Goal: Task Accomplishment & Management: Complete application form

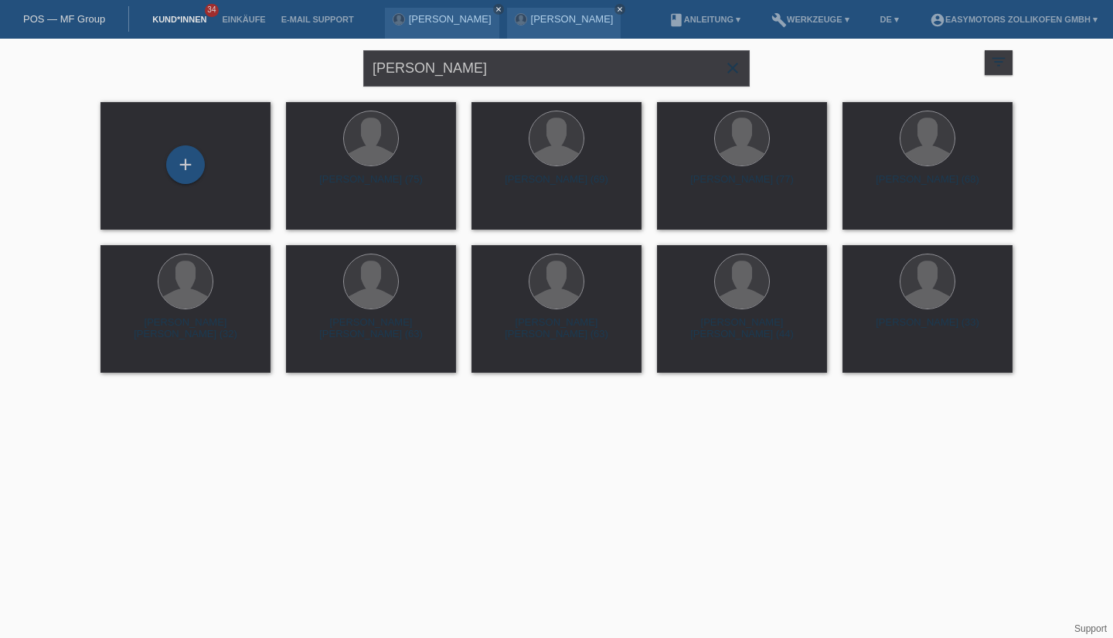
click at [243, 22] on link "Einkäufe" at bounding box center [243, 19] width 59 height 9
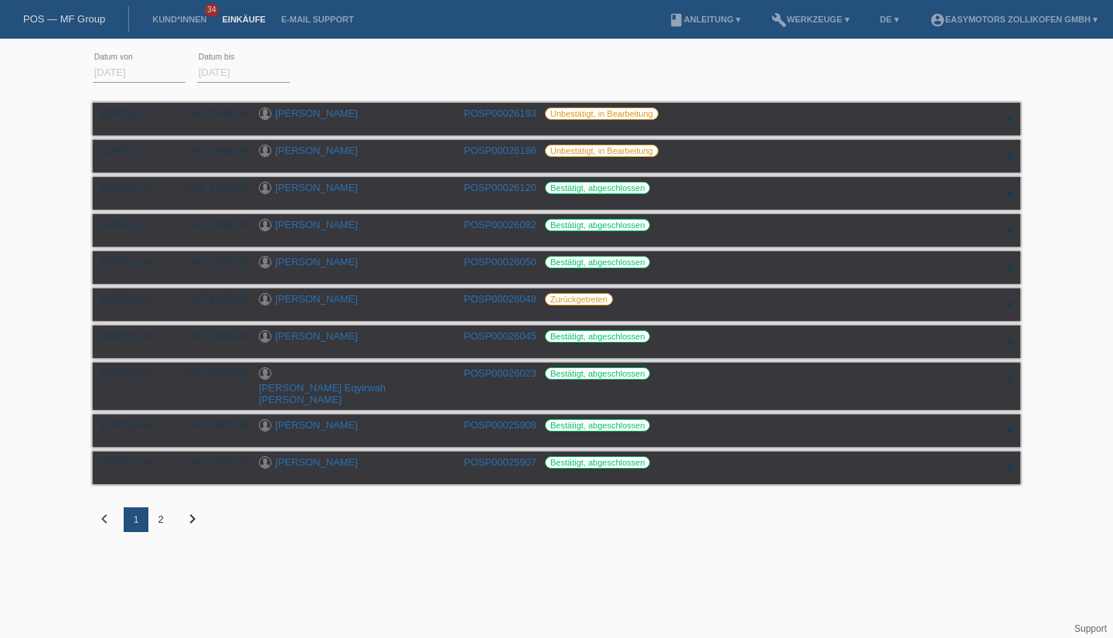
click at [158, 26] on li "Kund*innen 34" at bounding box center [180, 19] width 70 height 39
click at [165, 17] on link "Kund*innen" at bounding box center [180, 19] width 70 height 9
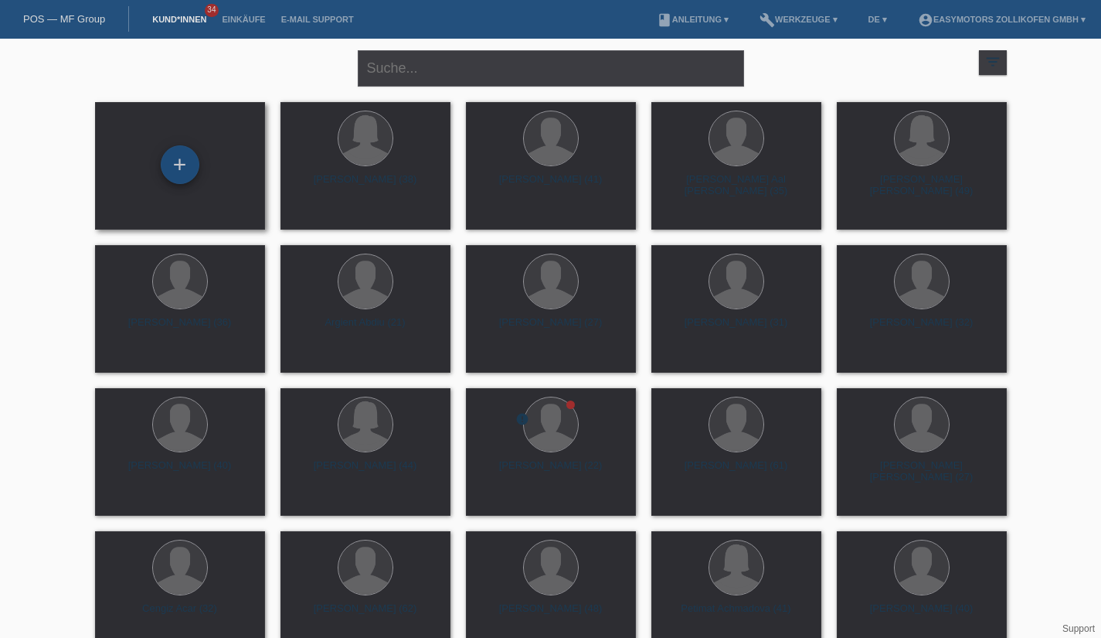
click at [186, 162] on div "+" at bounding box center [180, 164] width 37 height 26
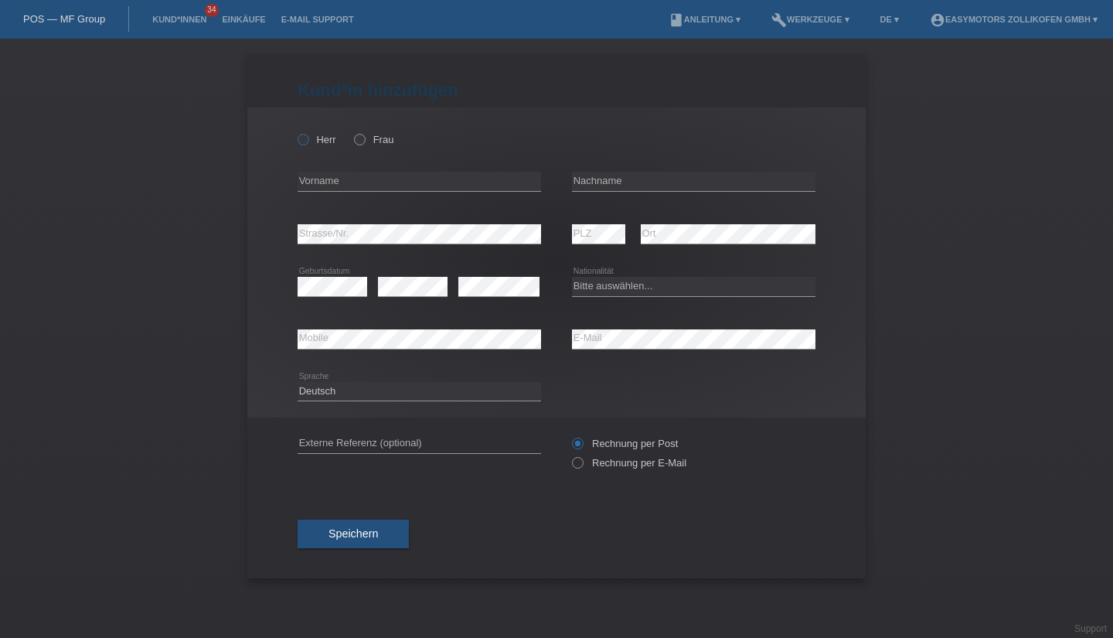
click at [315, 136] on label "Herr" at bounding box center [317, 140] width 39 height 12
click at [308, 136] on input "Herr" at bounding box center [303, 139] width 10 height 10
radio input "true"
click at [330, 178] on input "text" at bounding box center [419, 181] width 243 height 19
type input "Bashkim"
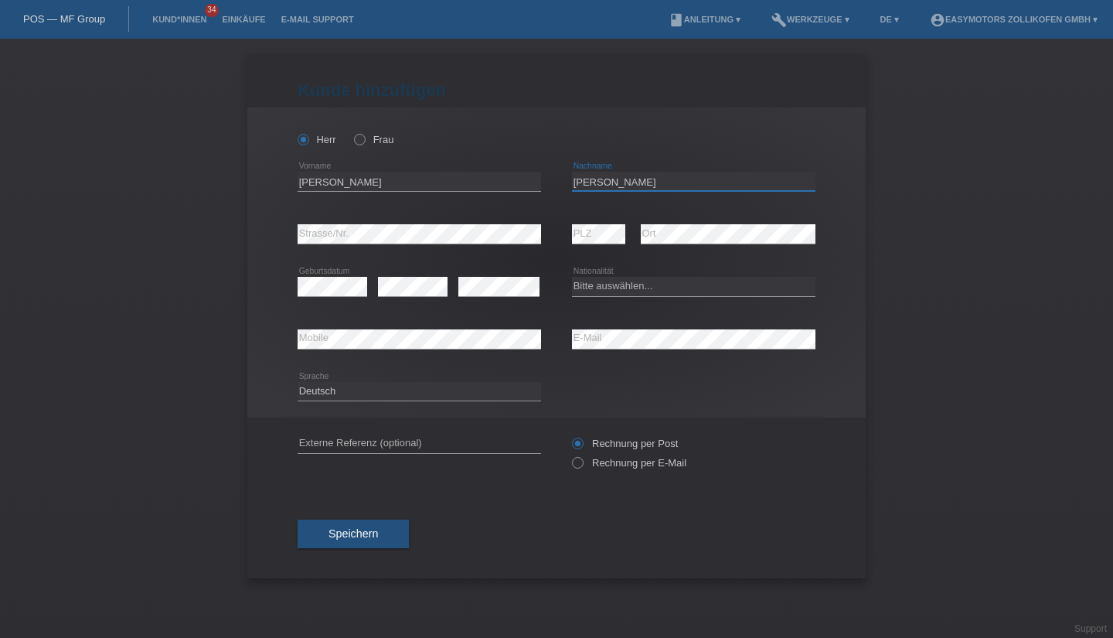
type input "Floria"
click at [624, 284] on select "Bitte auswählen... Schweiz Deutschland Liechtenstein Österreich ------------ Af…" at bounding box center [693, 286] width 243 height 19
select select "AL"
click at [572, 277] on select "Bitte auswählen... Schweiz Deutschland Liechtenstein Österreich ------------ Af…" at bounding box center [693, 286] width 243 height 19
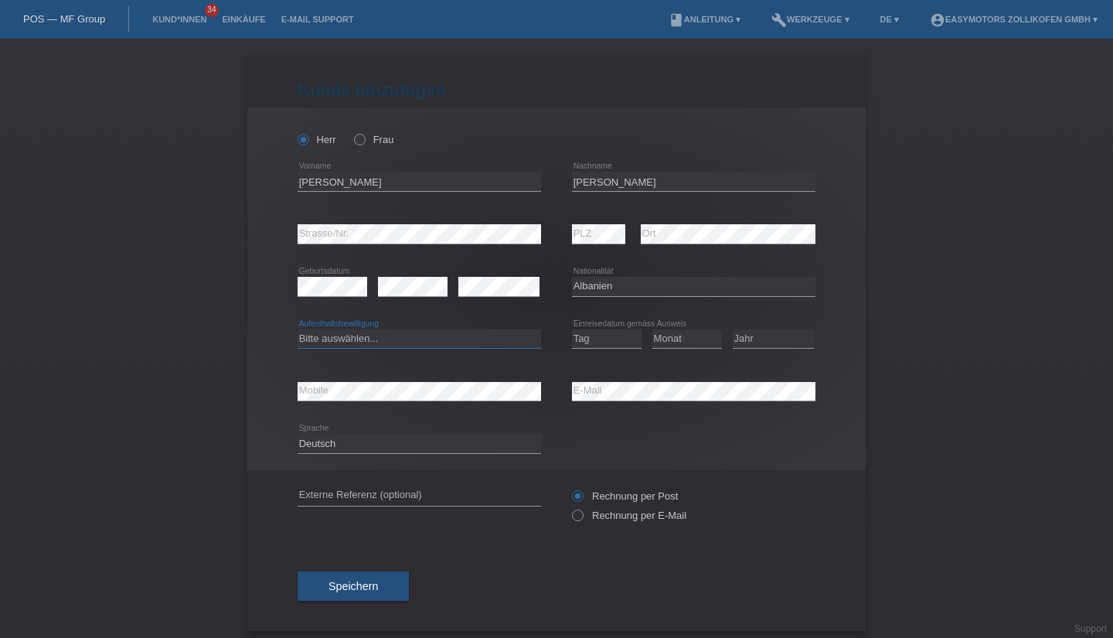
click at [362, 330] on select "Bitte auswählen... C B B - Flüchtlingsstatus Andere" at bounding box center [419, 338] width 243 height 19
select select "B"
click at [298, 329] on select "Bitte auswählen... C B B - Flüchtlingsstatus Andere" at bounding box center [419, 338] width 243 height 19
click at [580, 335] on select "Tag 01 02 03 04 05 06 07 08 09 10 11" at bounding box center [607, 338] width 70 height 19
select select "16"
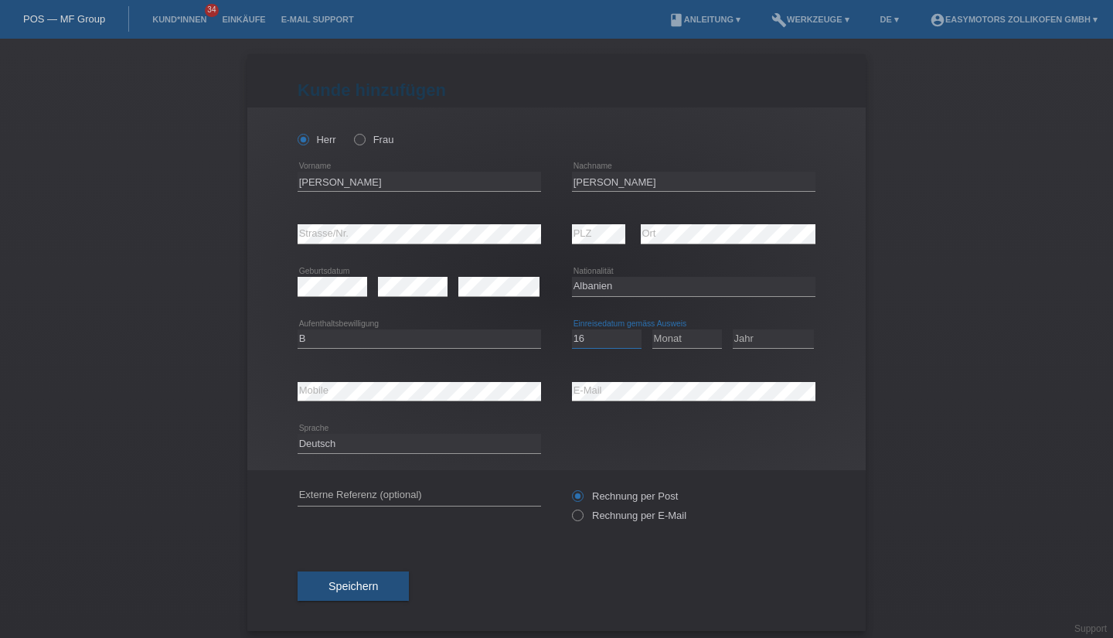
click at [572, 329] on select "Tag 01 02 03 04 05 06 07 08 09 10 11" at bounding box center [607, 338] width 70 height 19
click at [652, 341] on select "Monat 01 02 03 04 05 06 07 08 09 10 11" at bounding box center [687, 338] width 70 height 19
select select "01"
click at [652, 329] on select "Monat 01 02 03 04 05 06 07 08 09 10 11" at bounding box center [687, 338] width 70 height 19
click at [757, 342] on select "Jahr 2025 2024 2023 2022 2021 2020 2019 2018 2017 2016 2015 2014 2013 2012 2011…" at bounding box center [773, 338] width 81 height 19
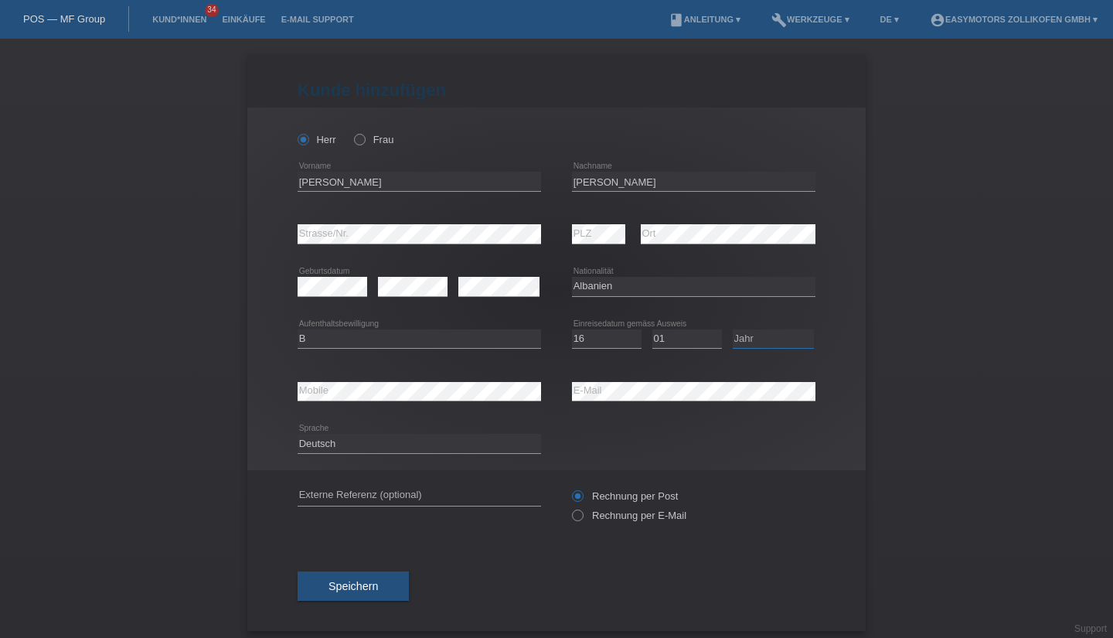
select select "2020"
click at [733, 329] on select "Jahr 2025 2024 2023 2022 2021 2020 2019 2018 2017 2016 2015 2014 2013 2012 2011…" at bounding box center [773, 338] width 81 height 19
click at [369, 582] on span "Speichern" at bounding box center [352, 586] width 49 height 12
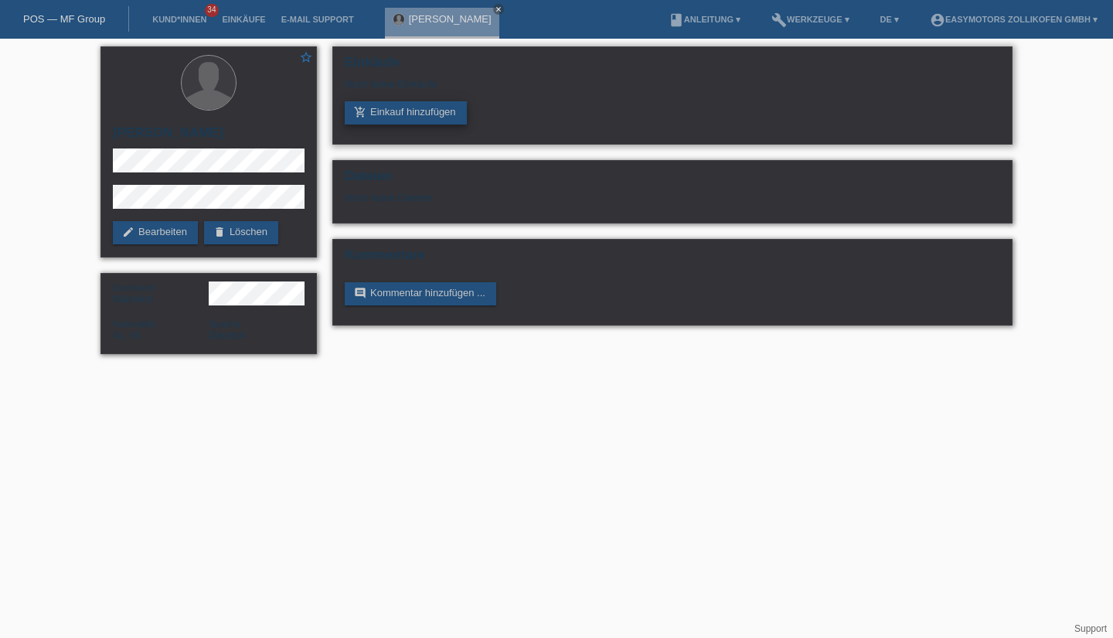
click at [393, 124] on link "add_shopping_cart Einkauf hinzufügen" at bounding box center [406, 112] width 122 height 23
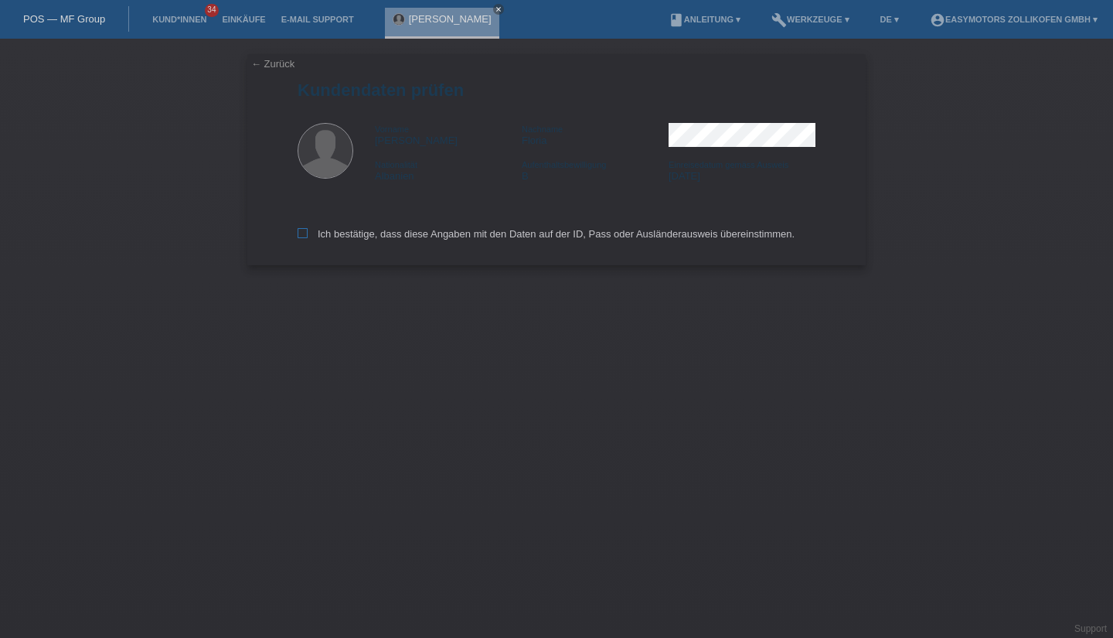
click at [302, 238] on icon at bounding box center [303, 233] width 10 height 10
click at [302, 238] on input "Ich bestätige, dass diese Angaben mit den Daten auf der ID, Pass oder Ausländer…" at bounding box center [303, 233] width 10 height 10
checkbox input "true"
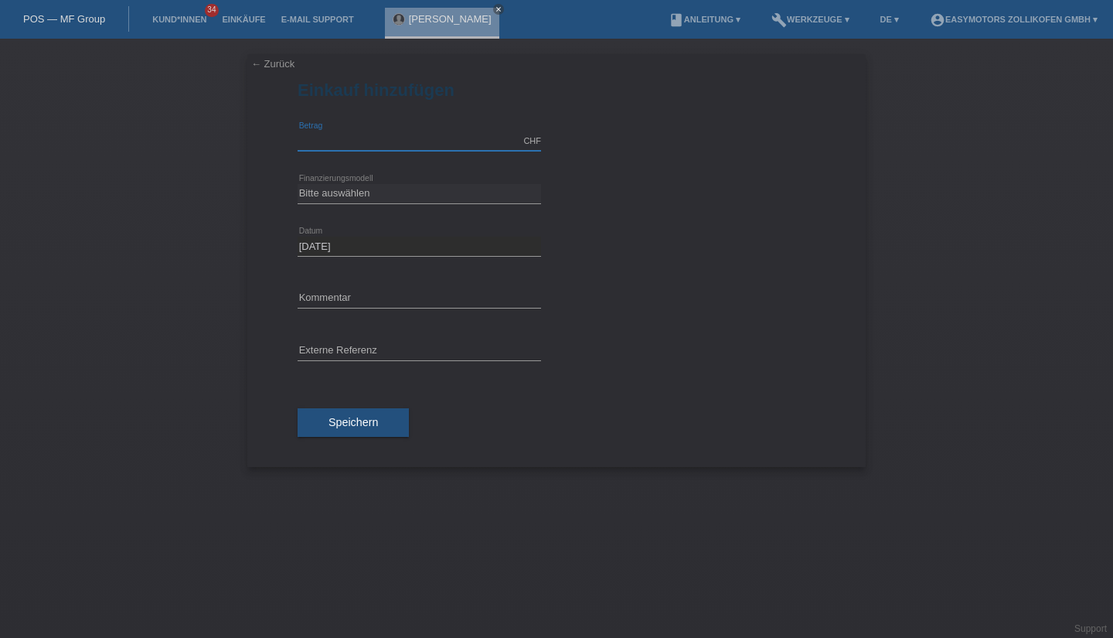
click at [325, 141] on input "text" at bounding box center [419, 140] width 243 height 19
click at [322, 194] on select "Bitte auswählen Fixe Raten Kauf auf Rechnung mit Teilzahlungsoption" at bounding box center [419, 193] width 243 height 19
drag, startPoint x: 343, startPoint y: 144, endPoint x: 203, endPoint y: 147, distance: 139.9
click at [203, 147] on div "← Zurück Einkauf hinzufügen Verfügbarer Betrag: 2590.00 CHF error [GEOGRAPHIC_D…" at bounding box center [556, 338] width 1113 height 599
type input "2490.00"
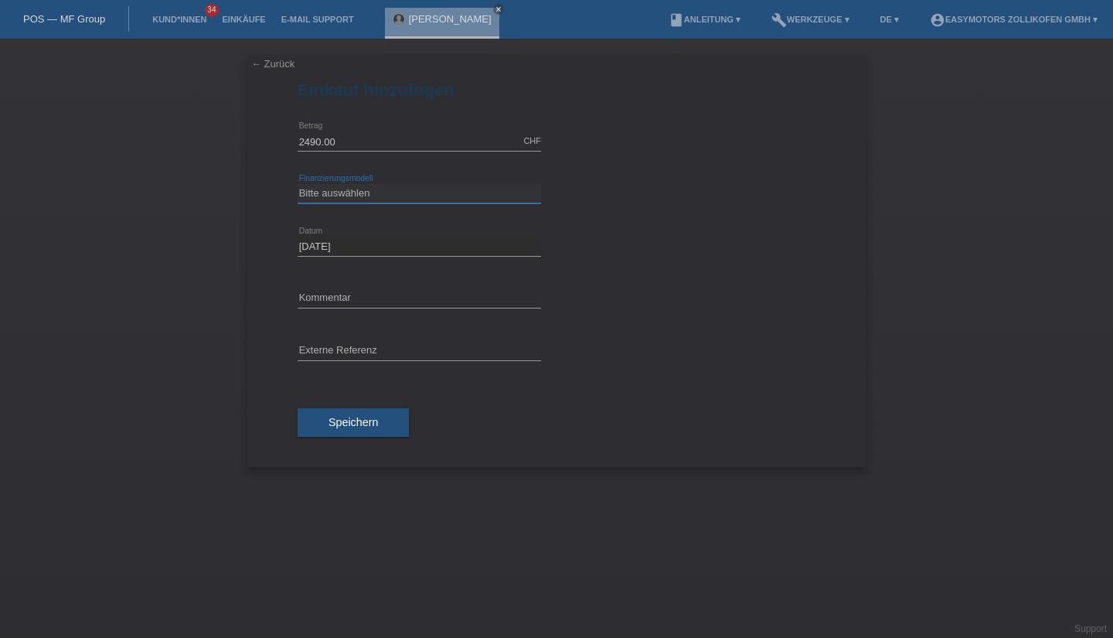
click at [310, 192] on select "Bitte auswählen Fixe Raten Kauf auf Rechnung mit Teilzahlungsoption" at bounding box center [419, 193] width 243 height 19
select select "67"
click at [298, 184] on select "Bitte auswählen Fixe Raten Kauf auf Rechnung mit Teilzahlungsoption" at bounding box center [419, 193] width 243 height 19
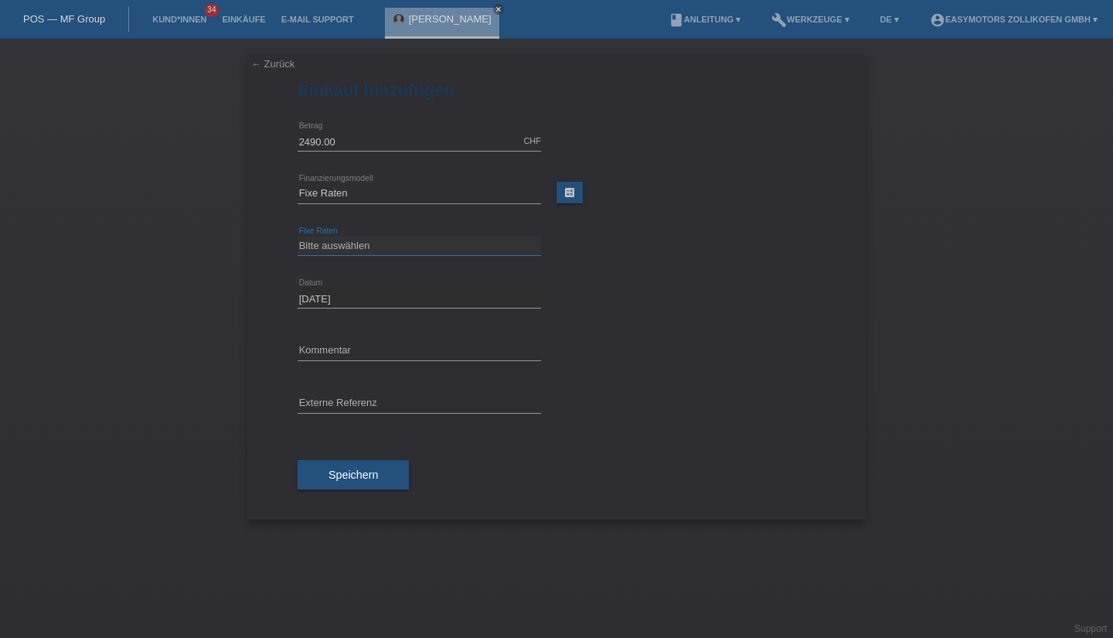
click at [324, 242] on select "Bitte auswählen 12 Raten 24 Raten 36 Raten 48 Raten" at bounding box center [419, 246] width 243 height 19
select select "134"
click at [298, 237] on select "Bitte auswählen 12 Raten 24 Raten 36 Raten 48 Raten" at bounding box center [419, 246] width 243 height 19
click at [336, 470] on span "Speichern" at bounding box center [352, 474] width 49 height 12
